Goal: Check status: Check status

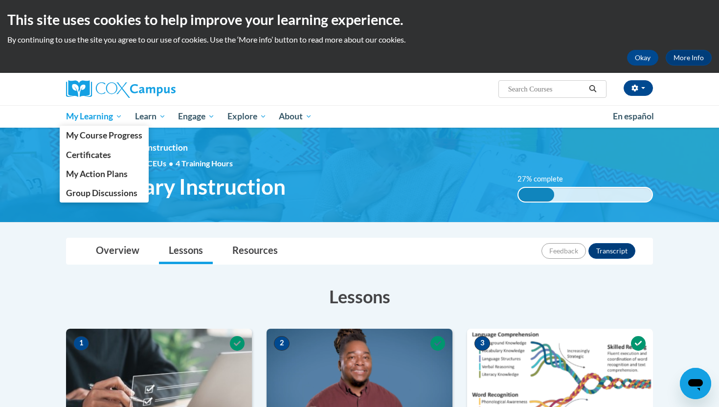
click at [90, 118] on span "My Learning" at bounding box center [94, 117] width 56 height 12
click at [94, 137] on span "My Course Progress" at bounding box center [104, 135] width 76 height 10
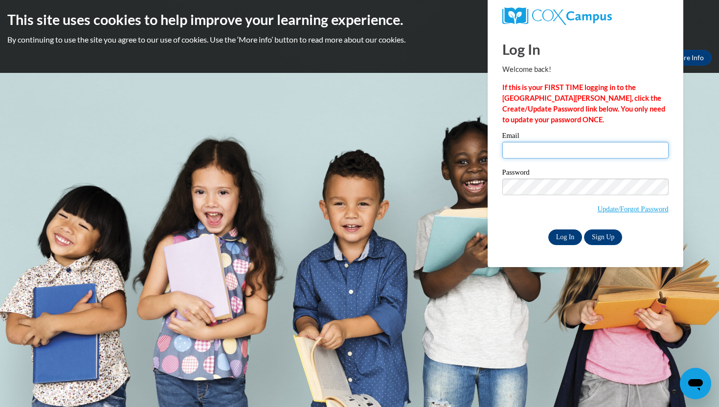
type input "[EMAIL_ADDRESS][DOMAIN_NAME]"
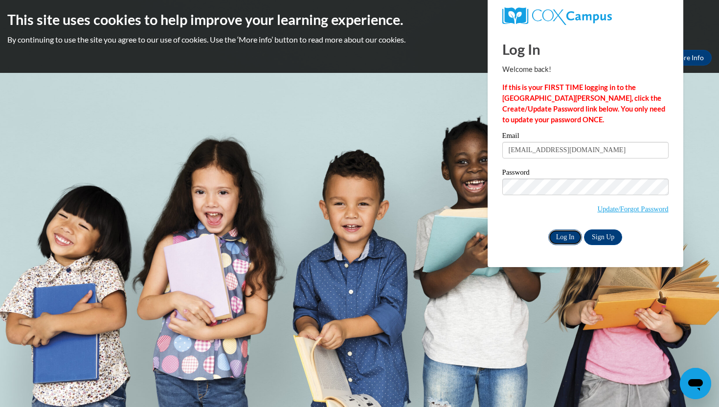
click at [562, 237] on input "Log In" at bounding box center [565, 237] width 34 height 16
